Goal: Task Accomplishment & Management: Use online tool/utility

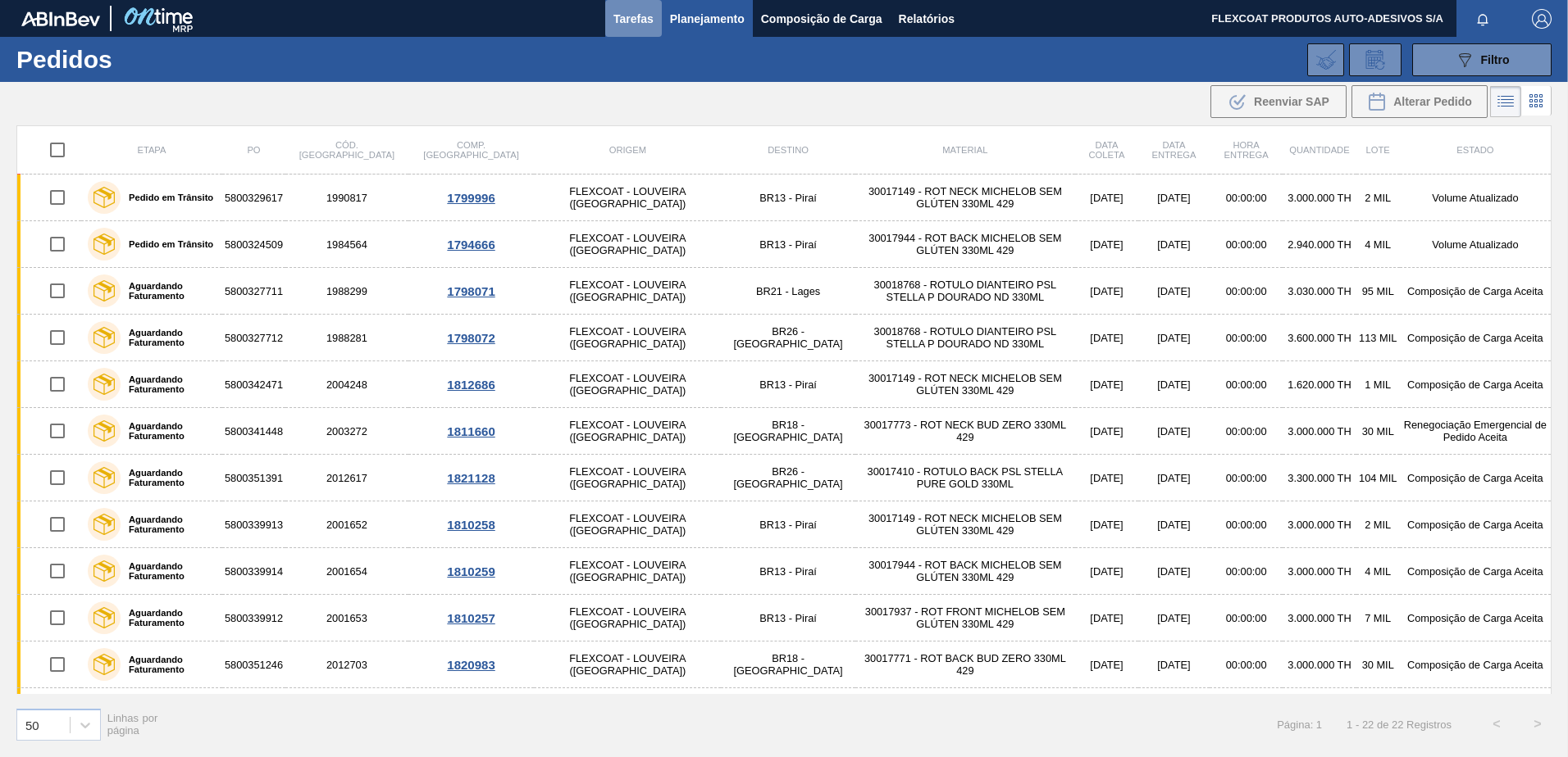
click at [640, 19] on span "Tarefas" at bounding box center [633, 19] width 40 height 19
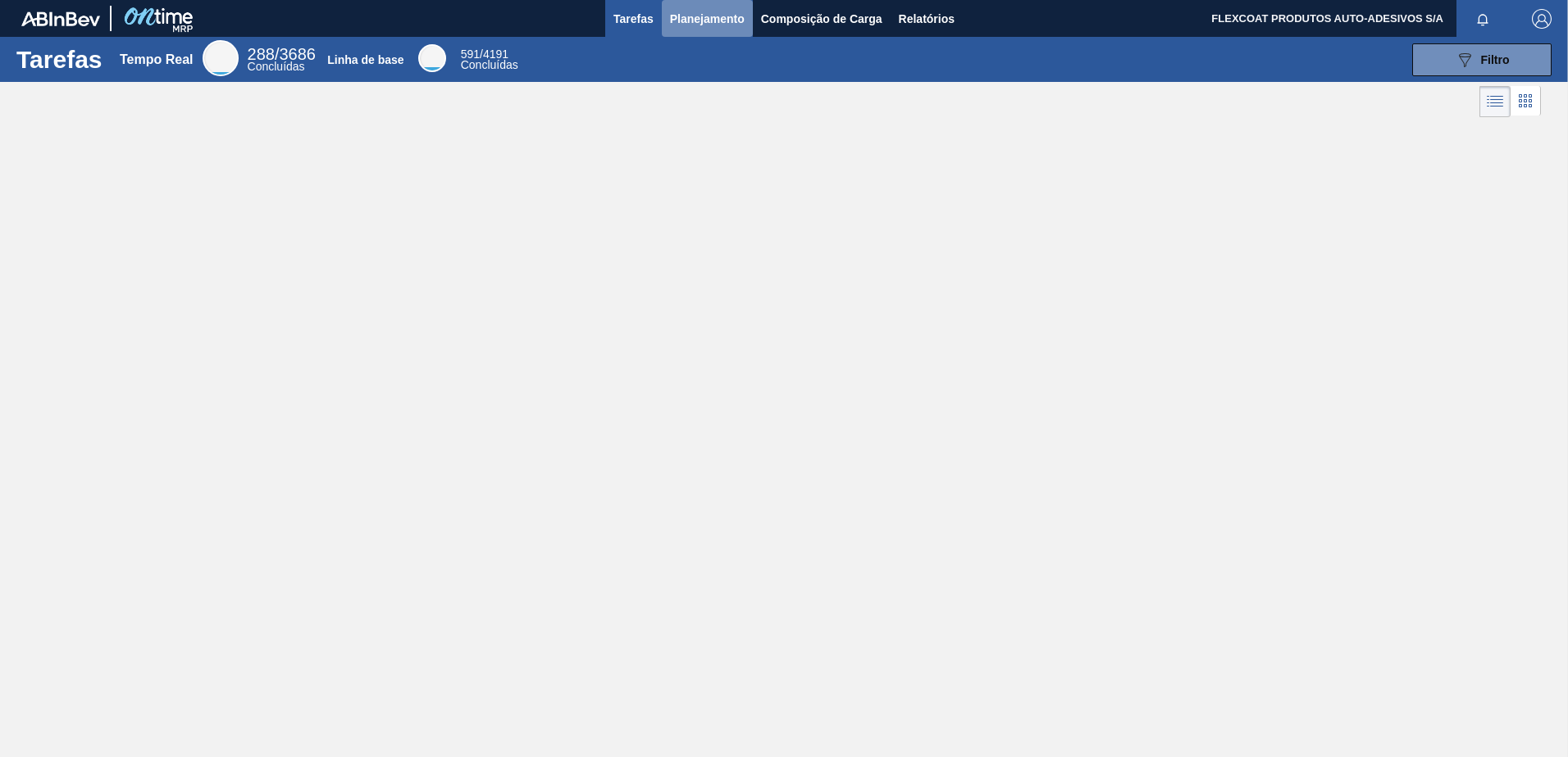
click at [690, 24] on span "Planejamento" at bounding box center [707, 19] width 75 height 19
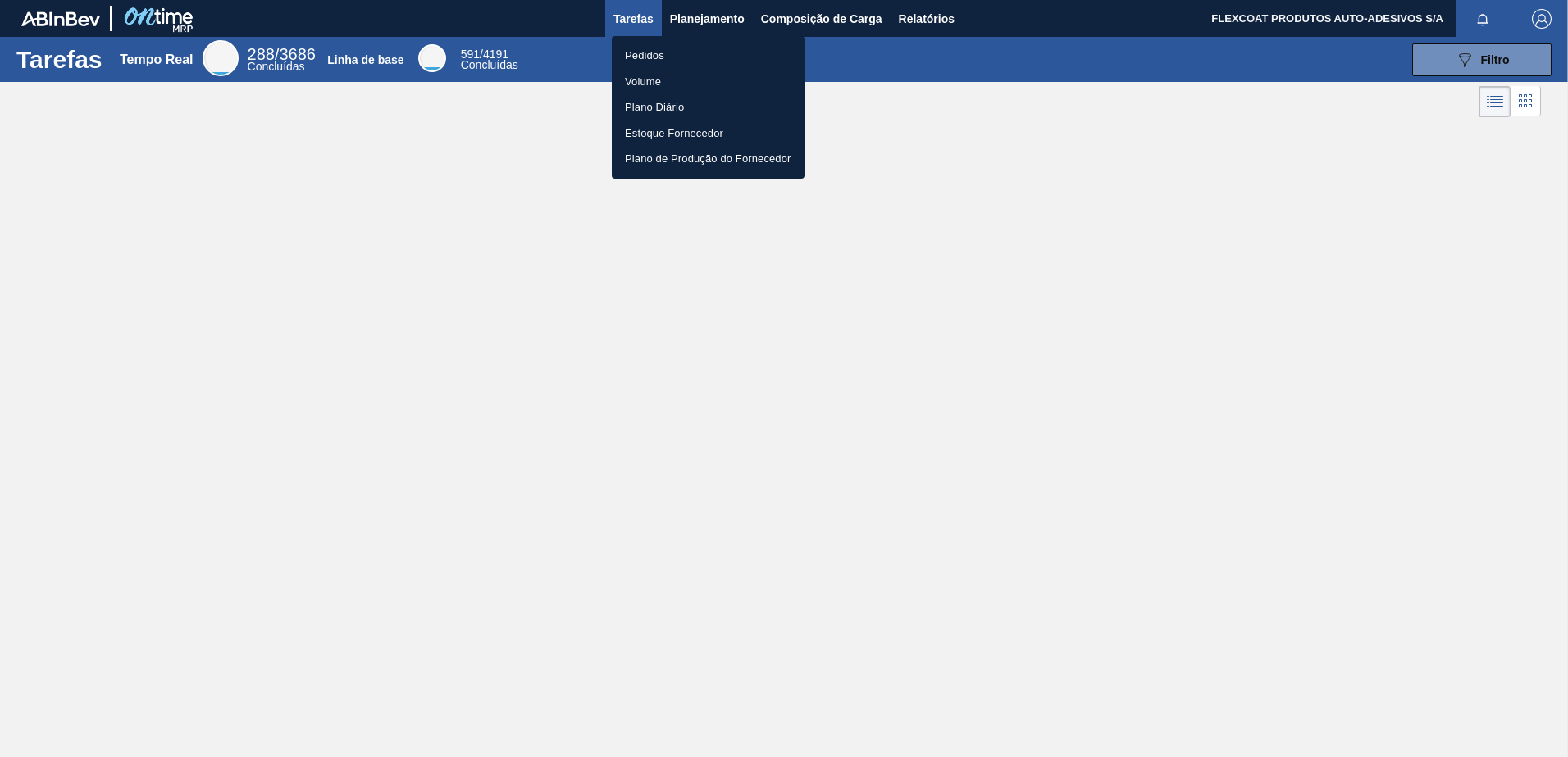
click at [654, 58] on li "Pedidos" at bounding box center [707, 55] width 192 height 26
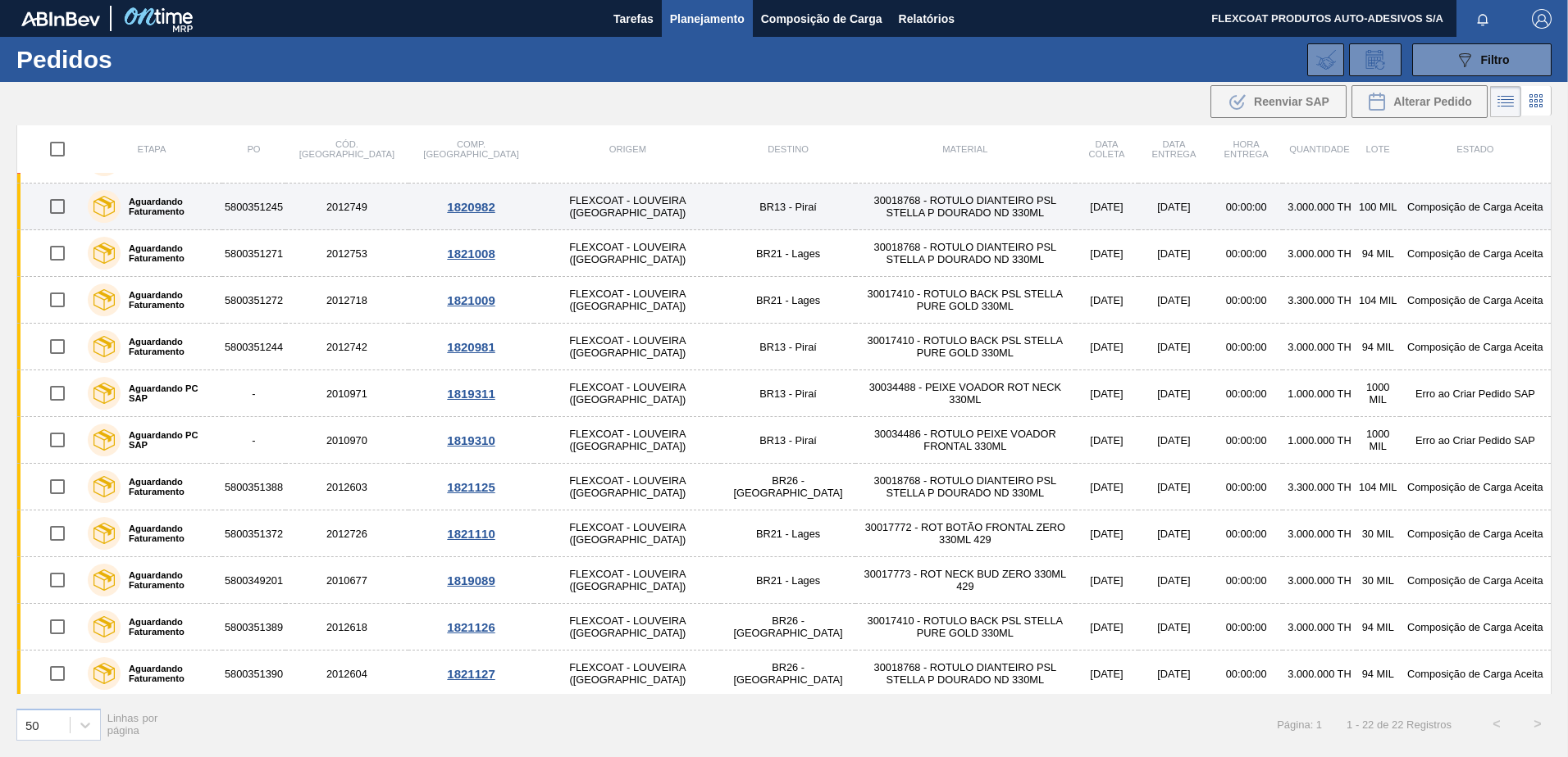
scroll to position [508, 0]
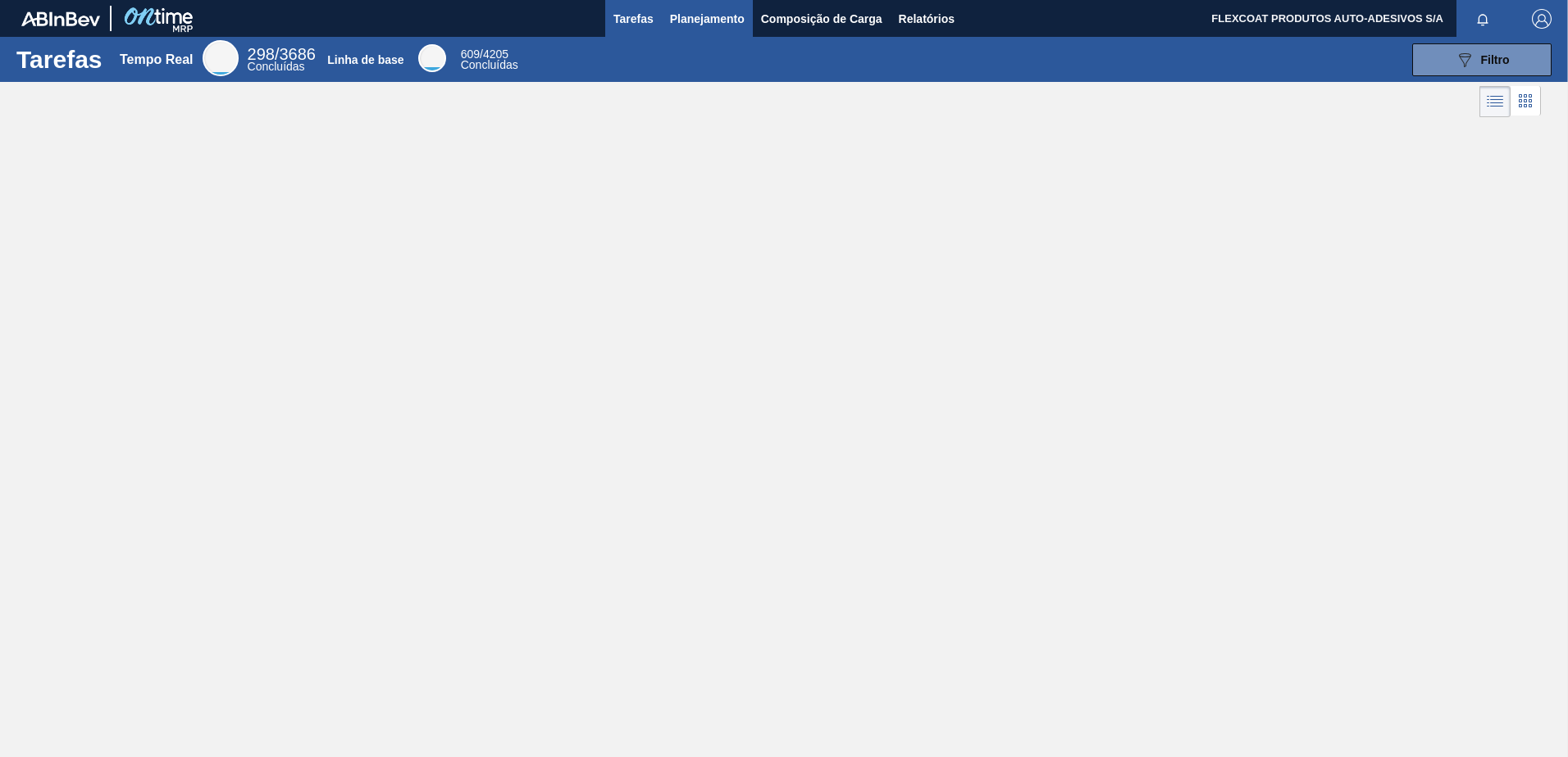
click at [717, 12] on span "Planejamento" at bounding box center [707, 19] width 75 height 19
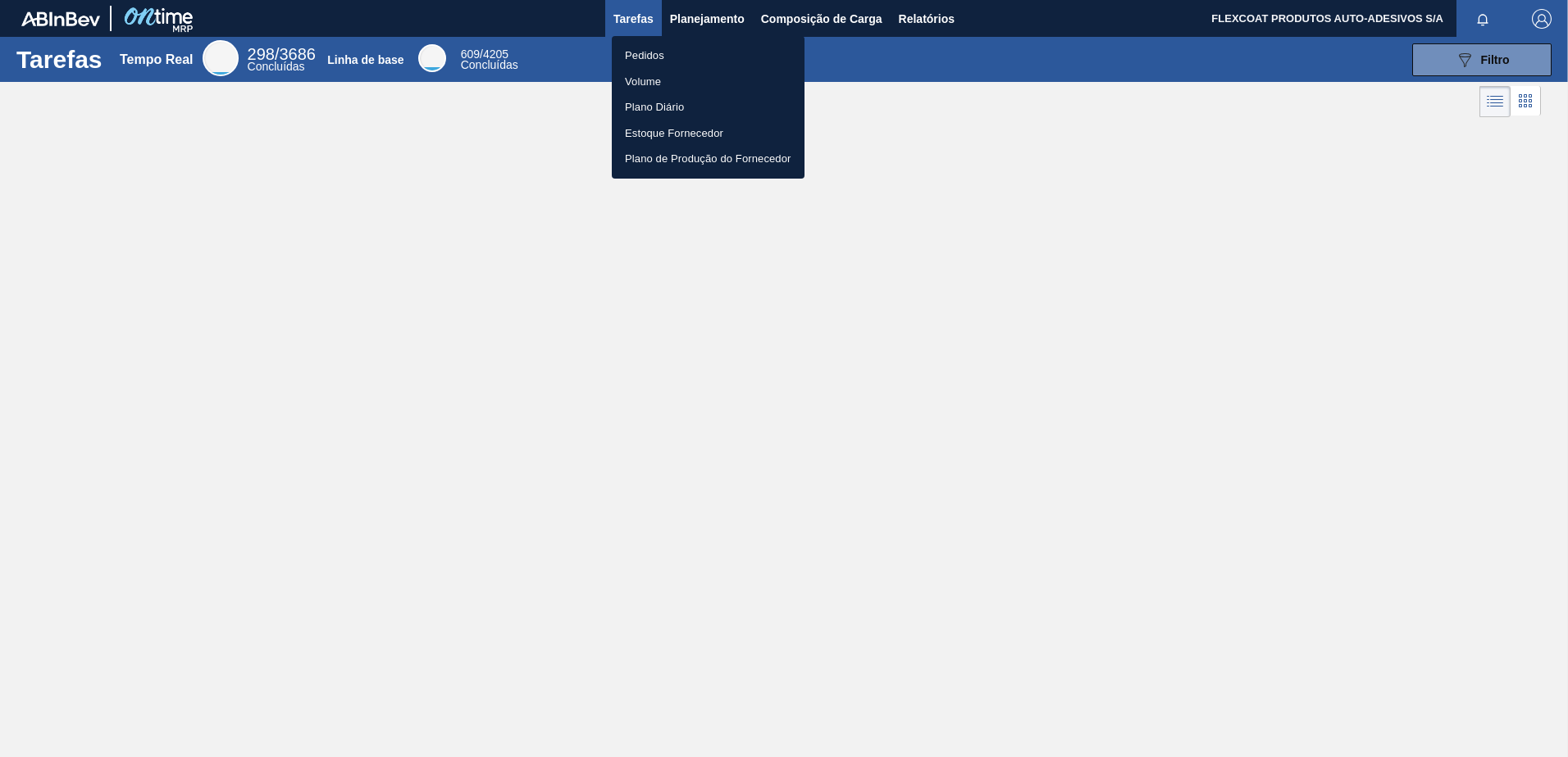
click at [655, 56] on li "Pedidos" at bounding box center [707, 55] width 192 height 26
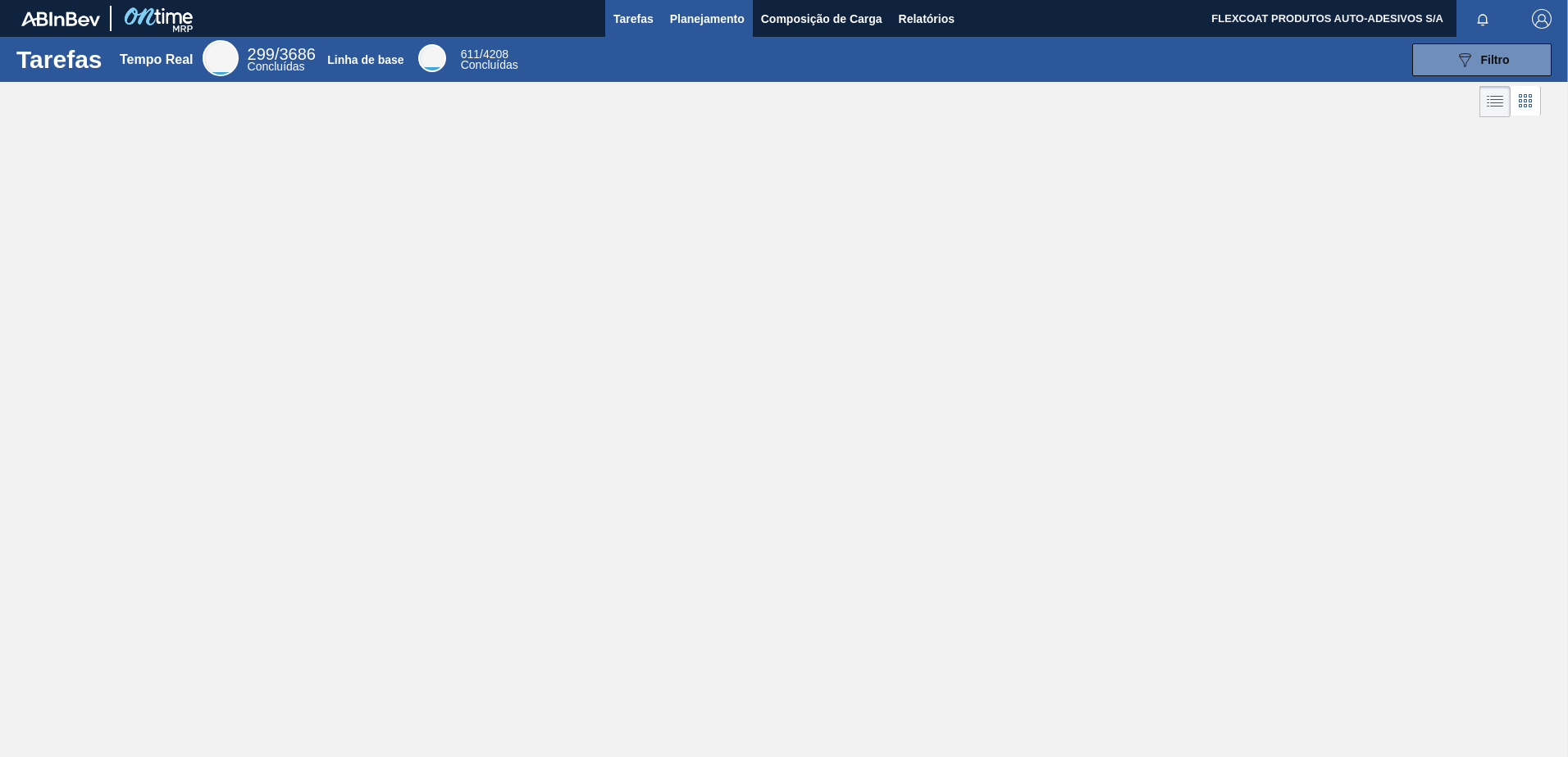
click at [687, 18] on span "Planejamento" at bounding box center [707, 19] width 75 height 19
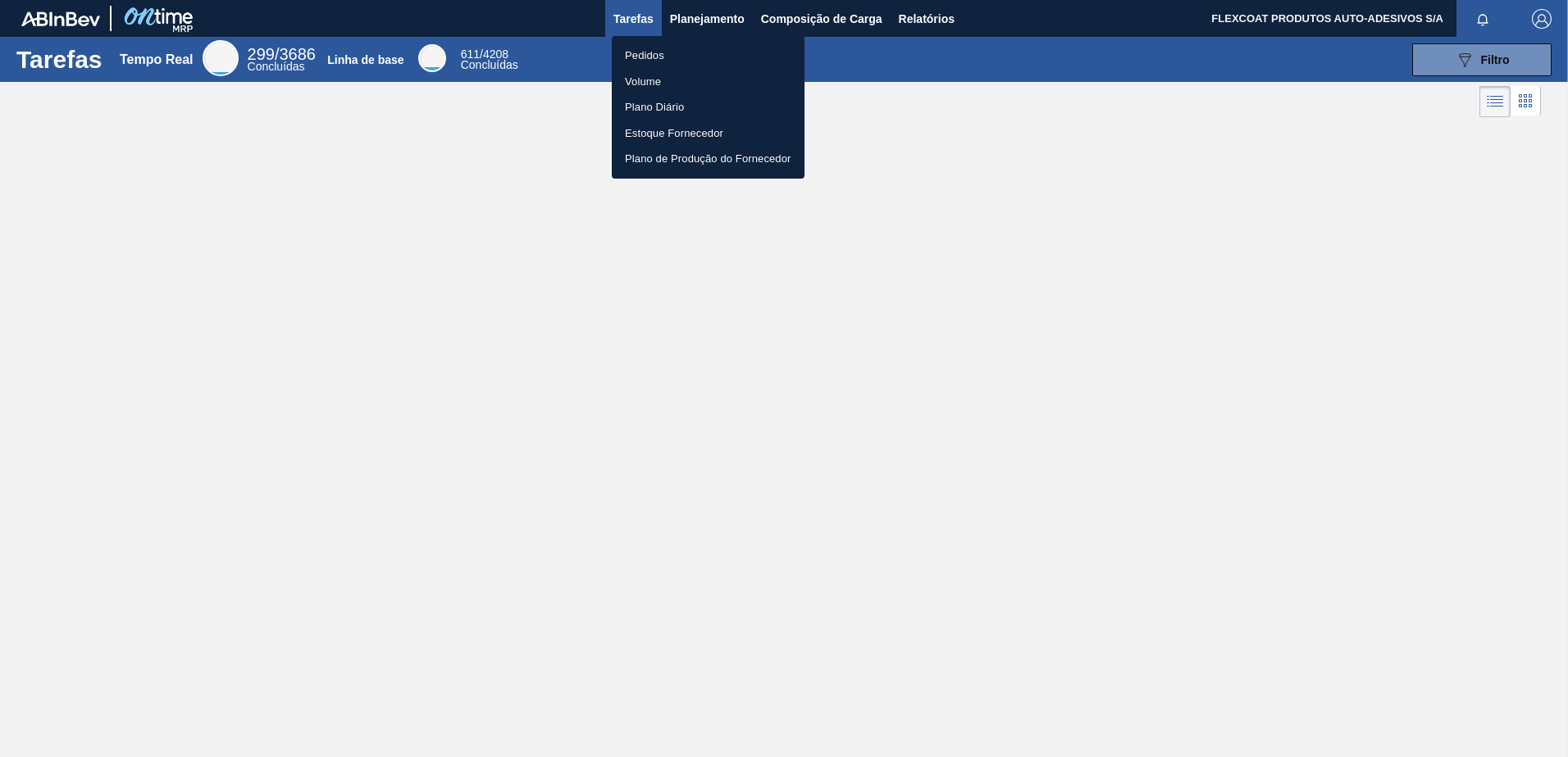
click at [641, 52] on li "Pedidos" at bounding box center [707, 55] width 192 height 26
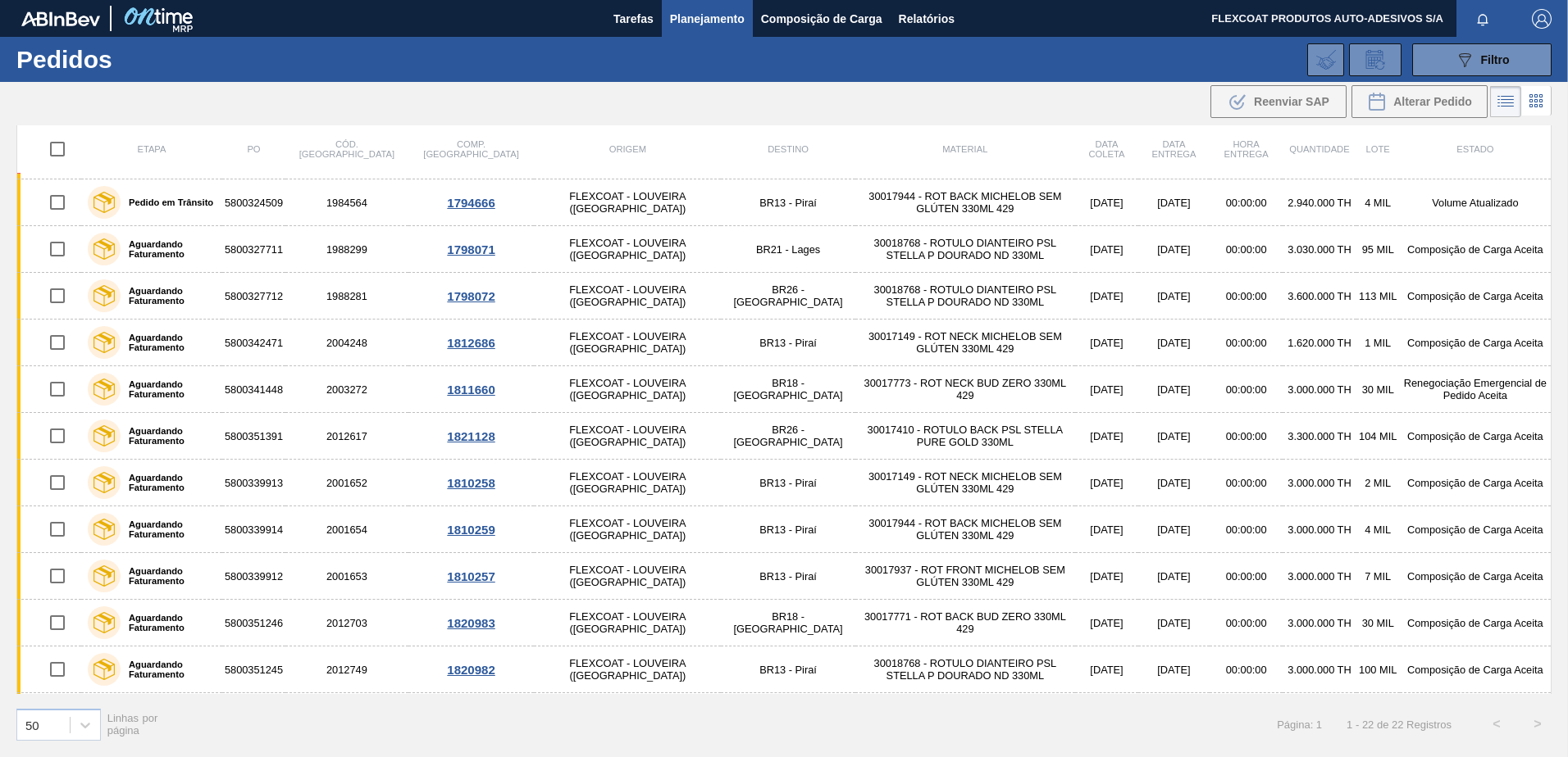
scroll to position [16, 0]
